Goal: Information Seeking & Learning: Learn about a topic

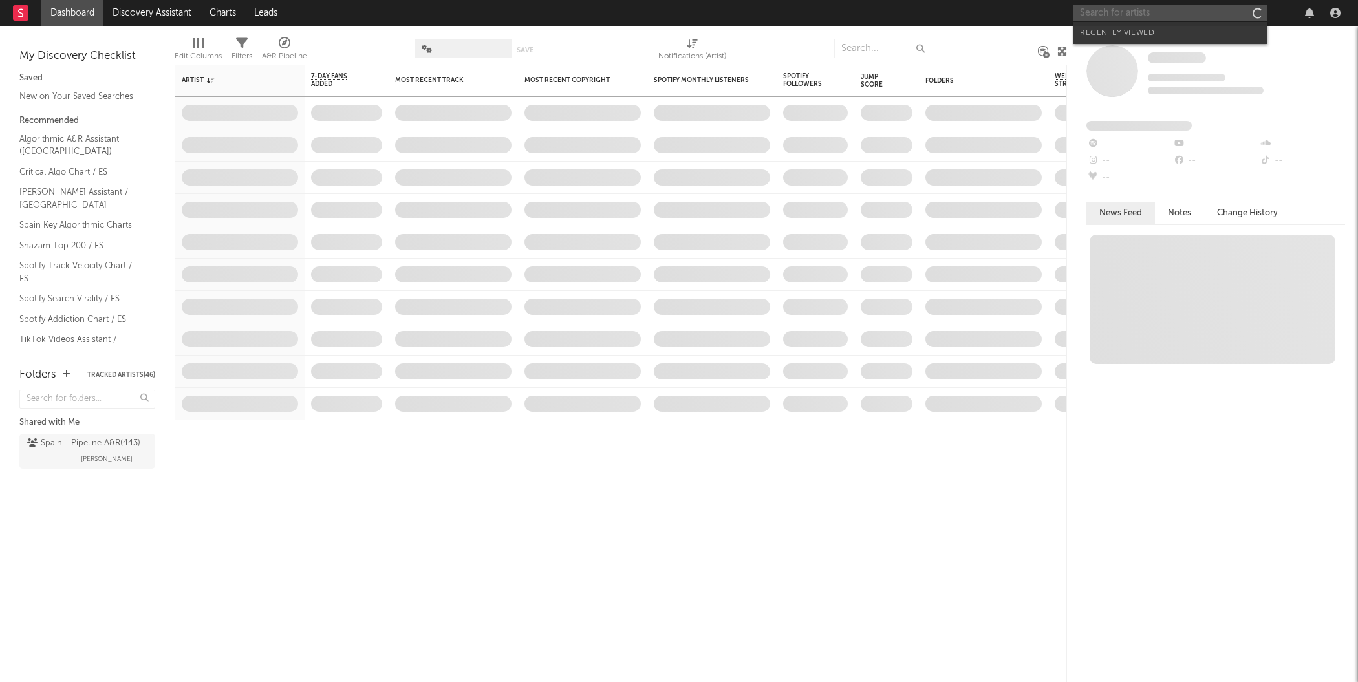
click at [1129, 14] on input "text" at bounding box center [1171, 13] width 194 height 16
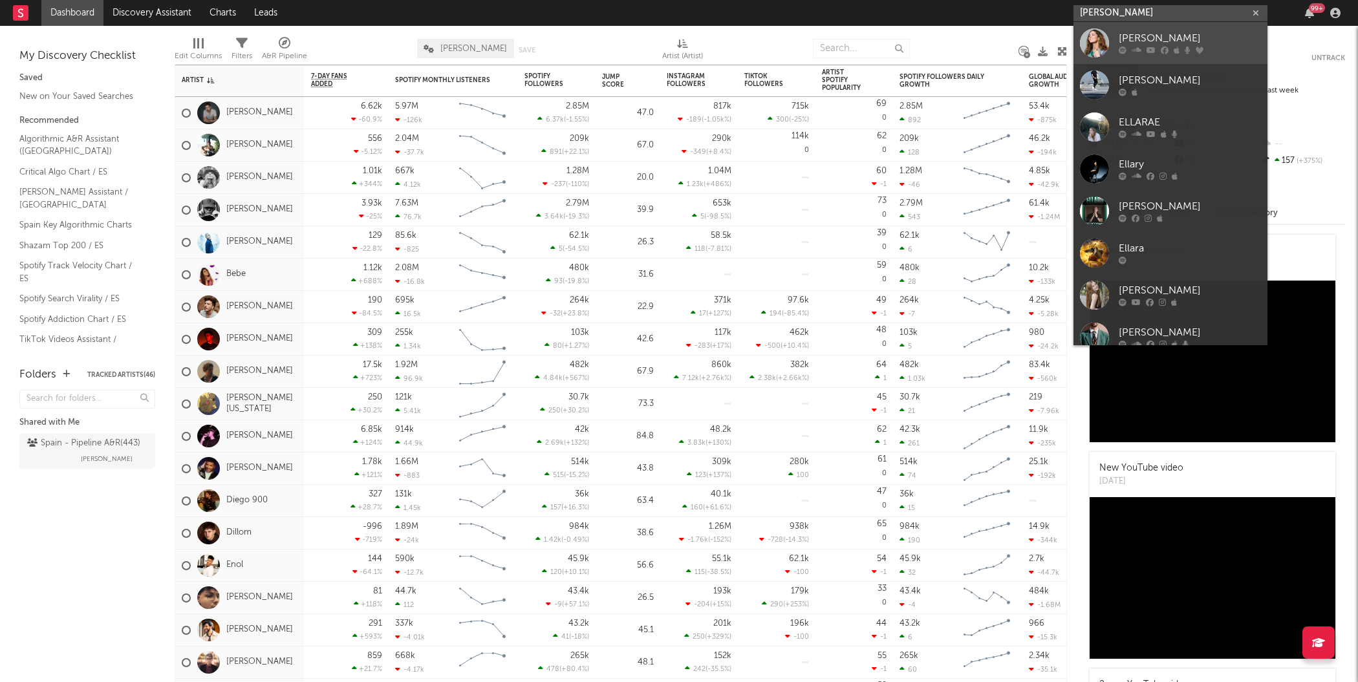
type input "[PERSON_NAME]"
click at [1093, 47] on div at bounding box center [1094, 42] width 29 height 29
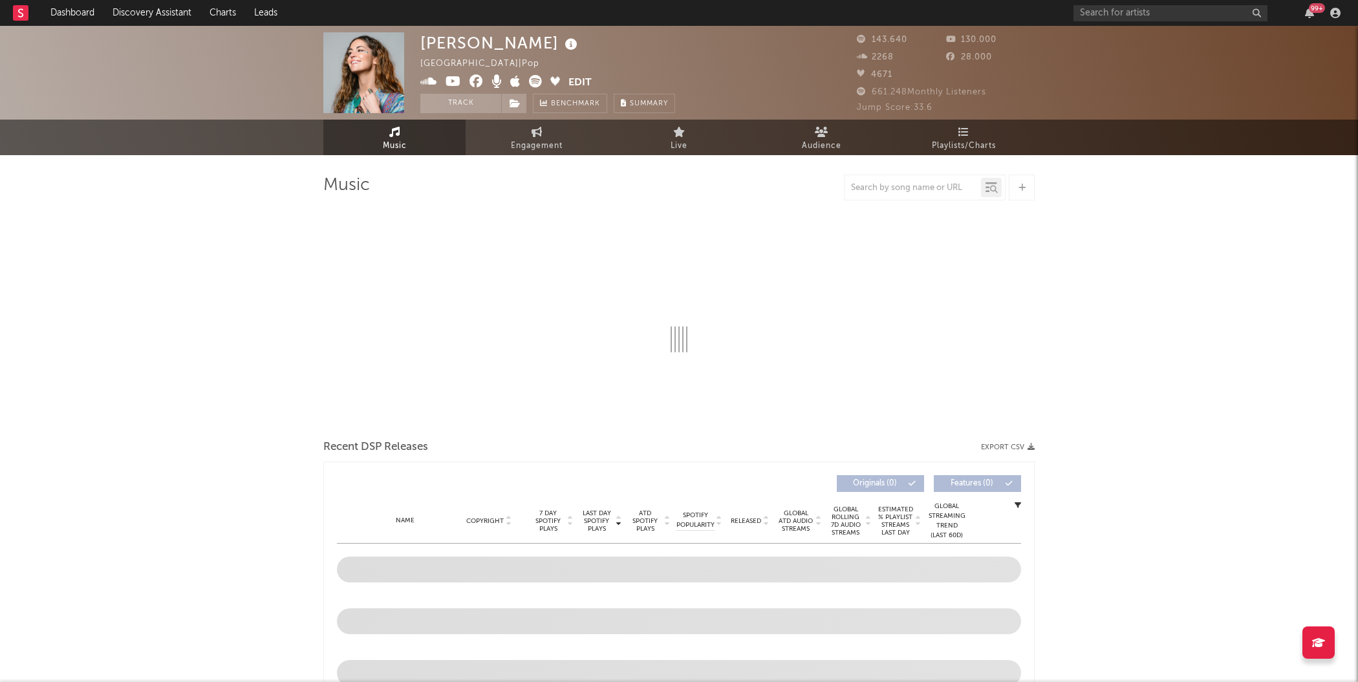
select select "6m"
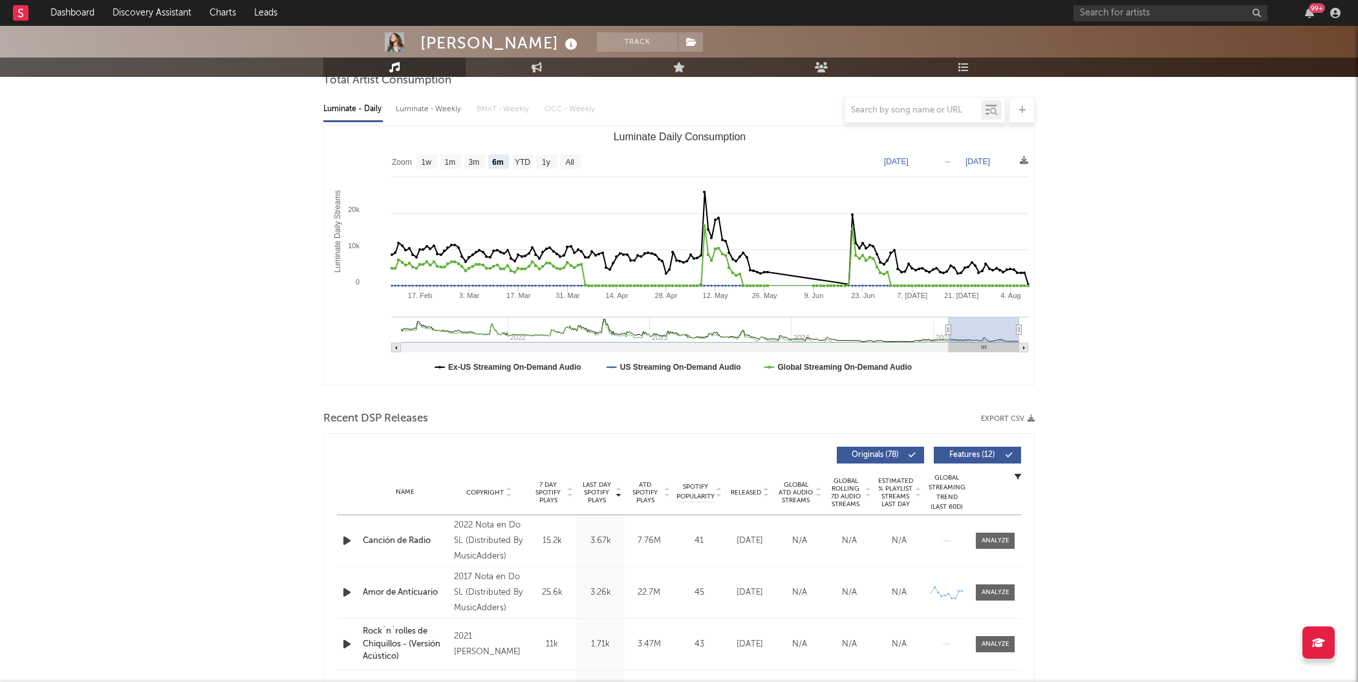
scroll to position [97, 0]
